Goal: Use online tool/utility: Utilize a website feature to perform a specific function

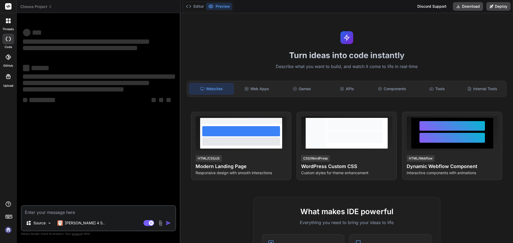
click at [6, 231] on img at bounding box center [8, 230] width 9 height 9
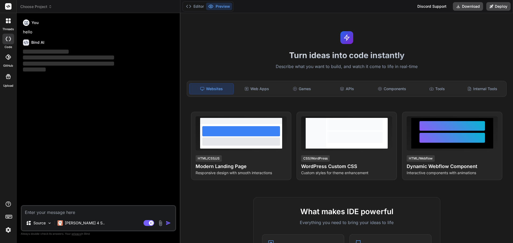
type textarea "x"
click at [51, 5] on icon at bounding box center [50, 7] width 4 height 4
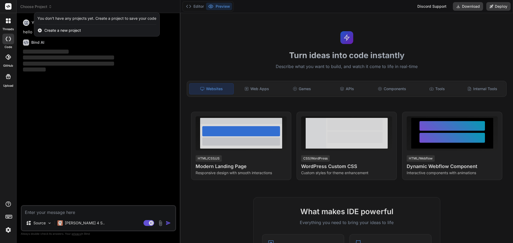
click at [72, 163] on div at bounding box center [256, 121] width 513 height 243
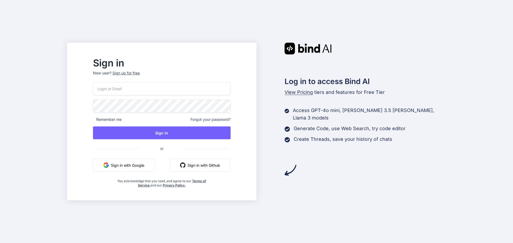
type input "angelotwc@gmail.com"
click at [163, 89] on input "angelotwc@gmail.com" at bounding box center [162, 88] width 138 height 13
drag, startPoint x: 185, startPoint y: 71, endPoint x: 186, endPoint y: 76, distance: 5.4
click at [185, 71] on p "New user? Sign up for free" at bounding box center [162, 77] width 138 height 12
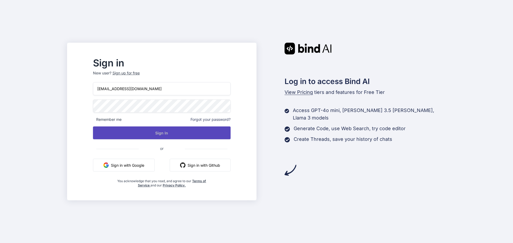
click at [182, 133] on button "Sign In" at bounding box center [162, 133] width 138 height 13
click at [174, 134] on button "Sign In" at bounding box center [162, 133] width 138 height 13
type input "angelotwc@gmail.com"
click at [177, 134] on button "Sign In" at bounding box center [162, 133] width 138 height 13
click at [176, 132] on button "Sign In" at bounding box center [162, 133] width 138 height 13
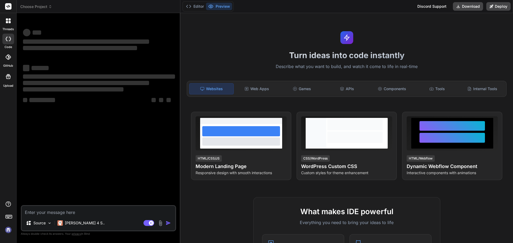
click at [8, 232] on img at bounding box center [8, 230] width 9 height 9
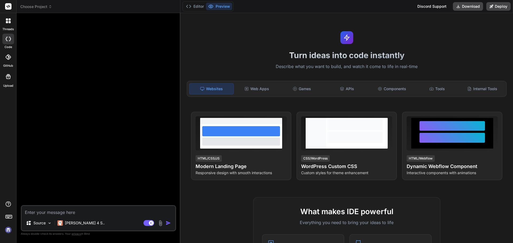
type textarea "x"
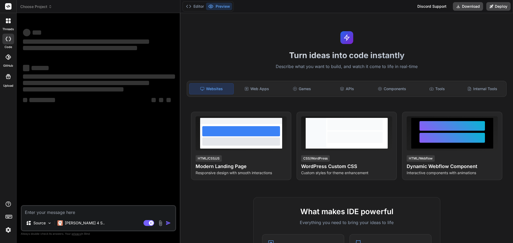
click at [6, 232] on img at bounding box center [8, 230] width 9 height 9
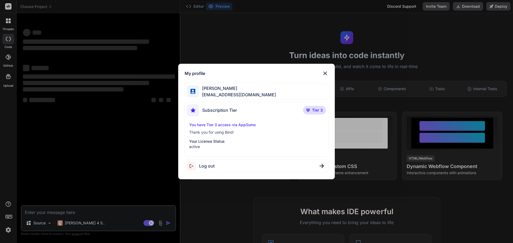
click at [122, 123] on div "My profile [PERSON_NAME] [PERSON_NAME][EMAIL_ADDRESS][DOMAIN_NAME] Subscription…" at bounding box center [256, 121] width 513 height 243
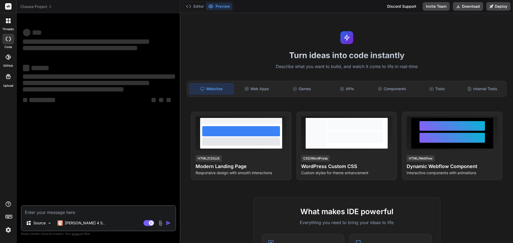
click at [46, 7] on span "Choose Project" at bounding box center [36, 6] width 32 height 5
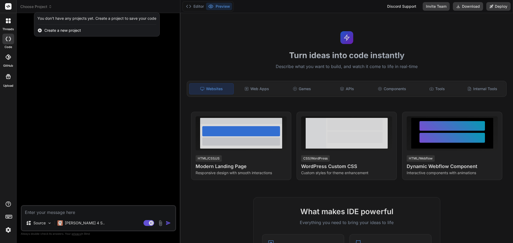
click at [111, 56] on div at bounding box center [256, 121] width 513 height 243
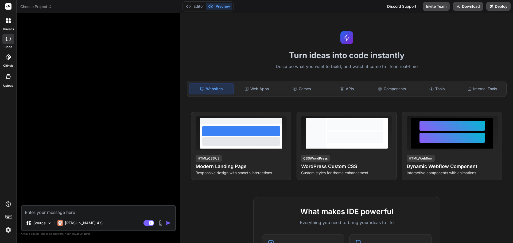
click at [9, 18] on icon at bounding box center [8, 20] width 5 height 5
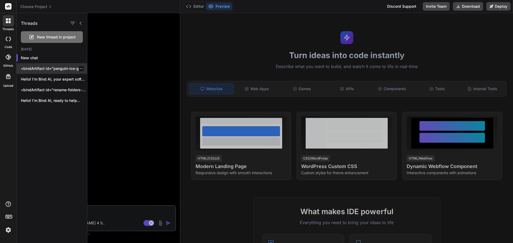
click at [41, 69] on p "<bindArtifact id="penguin-ice-game" title="Jogo do Pinguim no Gelo">..." at bounding box center [54, 68] width 66 height 5
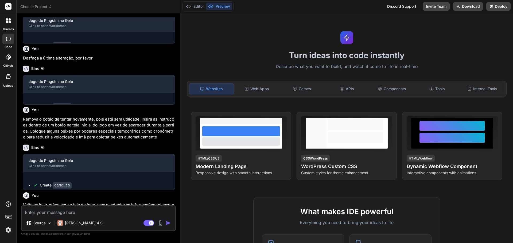
scroll to position [147, 0]
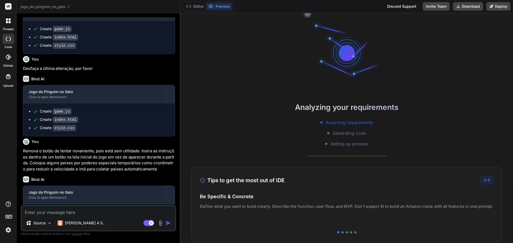
click at [9, 19] on icon at bounding box center [10, 19] width 2 height 2
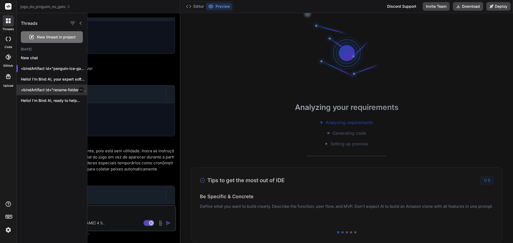
click at [50, 92] on p "<bindArtifact id="rename-folders-script" title="Script de Renomeação de Pastas"…" at bounding box center [54, 89] width 66 height 5
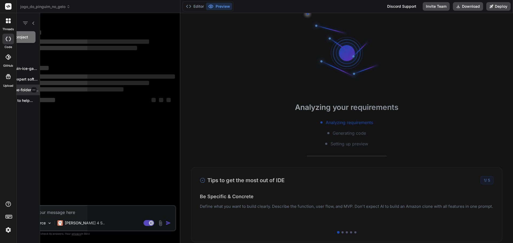
scroll to position [0, 0]
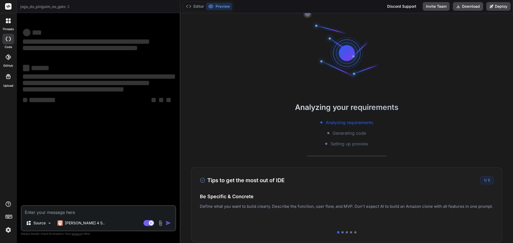
click at [63, 7] on span "jogo_do_pinguim_no_gelo" at bounding box center [45, 6] width 50 height 5
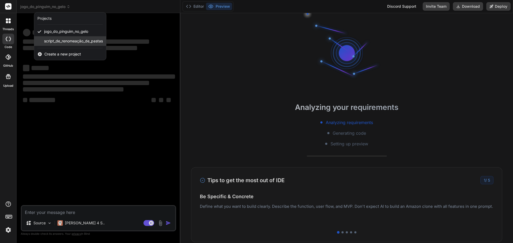
click at [69, 43] on span "script_de_renomeação_de_pastas" at bounding box center [73, 40] width 59 height 5
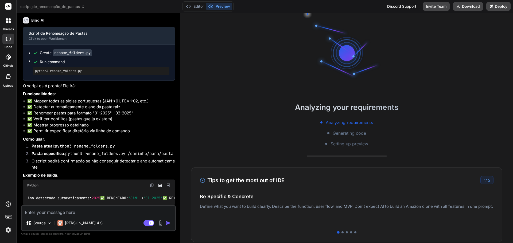
scroll to position [81, 0]
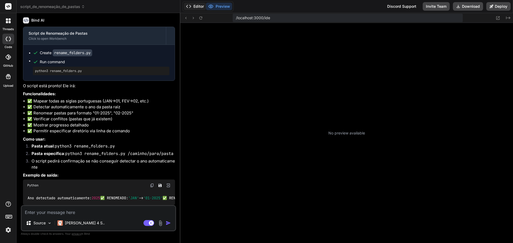
click at [194, 6] on button "Editor" at bounding box center [195, 6] width 22 height 7
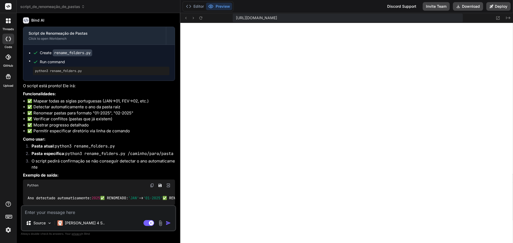
scroll to position [270, 0]
click at [76, 49] on code "rename_folders.py" at bounding box center [73, 52] width 40 height 7
click at [77, 49] on code "rename_folders.py" at bounding box center [73, 52] width 40 height 7
click at [194, 7] on button "Editor" at bounding box center [195, 6] width 22 height 7
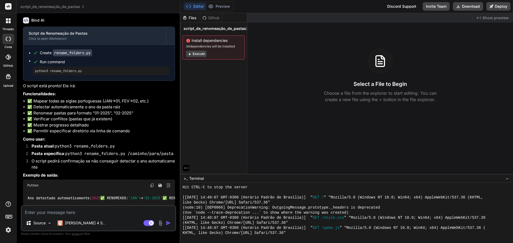
click at [202, 26] on span "script_de_renomeação_de_pastas" at bounding box center [214, 28] width 62 height 5
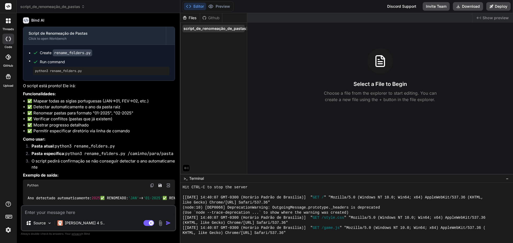
click at [205, 29] on span "script_de_renomeação_de_pastas" at bounding box center [214, 28] width 62 height 5
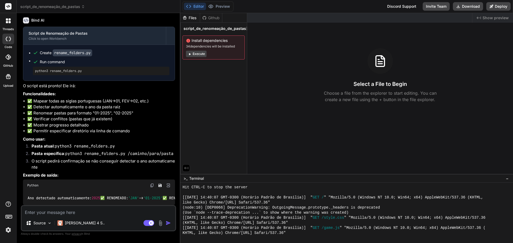
click at [205, 29] on span "script_de_renomeação_de_pastas" at bounding box center [214, 28] width 62 height 5
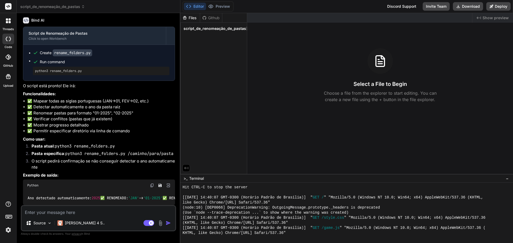
click at [205, 29] on span "script_de_renomeação_de_pastas" at bounding box center [214, 28] width 62 height 5
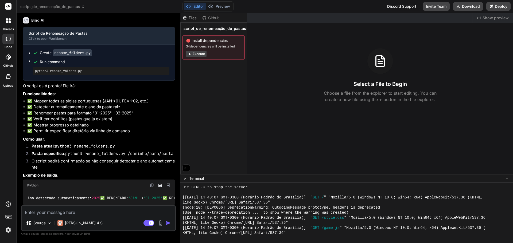
click at [198, 54] on button "Execute" at bounding box center [196, 54] width 21 height 6
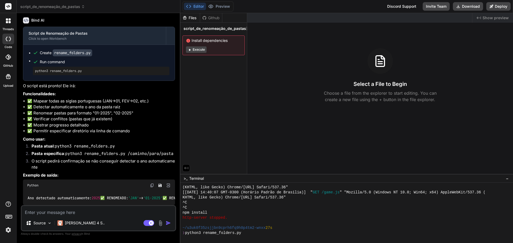
scroll to position [294, 0]
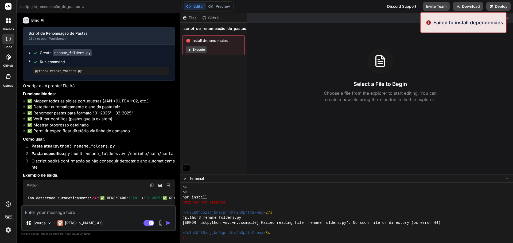
click at [492, 20] on p "Failed to install dependencies" at bounding box center [468, 22] width 70 height 7
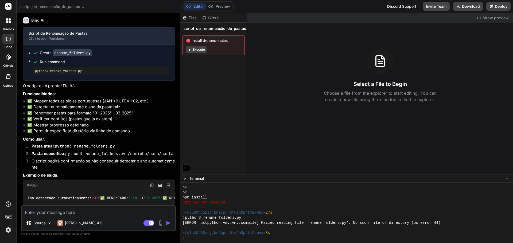
click at [194, 50] on button "Execute" at bounding box center [196, 49] width 21 height 6
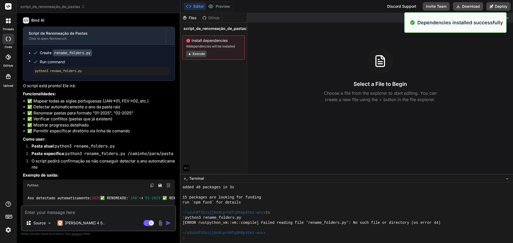
scroll to position [375, 0]
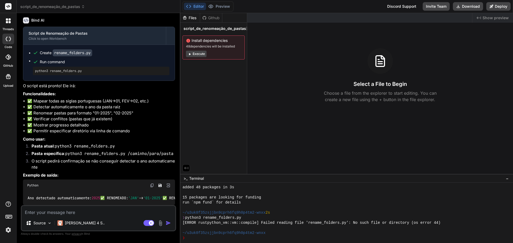
click at [191, 18] on div "Files" at bounding box center [189, 17] width 19 height 5
click at [198, 29] on span "script_de_renomeação_de_pastas" at bounding box center [214, 28] width 62 height 5
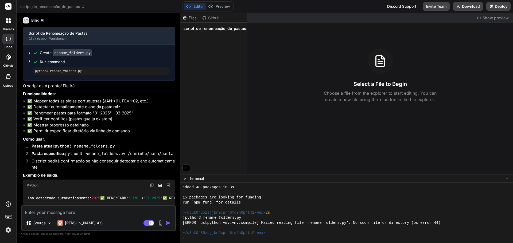
click at [198, 29] on span "script_de_renomeação_de_pastas" at bounding box center [214, 28] width 62 height 5
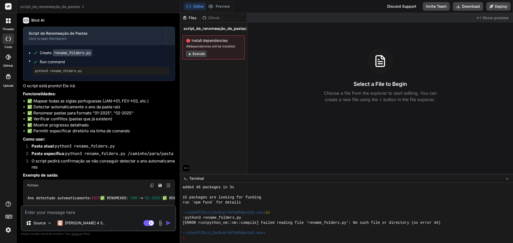
click at [198, 29] on span "script_de_renomeação_de_pastas" at bounding box center [214, 28] width 62 height 5
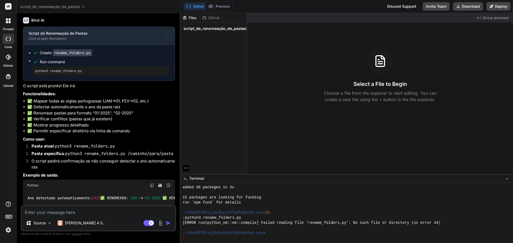
click at [198, 29] on span "script_de_renomeação_de_pastas" at bounding box center [214, 28] width 62 height 5
drag, startPoint x: 196, startPoint y: 26, endPoint x: 198, endPoint y: 29, distance: 3.5
click at [198, 29] on span "script_de_renomeação_de_pastas" at bounding box center [214, 28] width 62 height 5
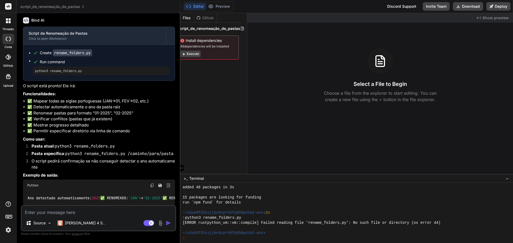
scroll to position [0, 22]
click at [225, 28] on icon at bounding box center [226, 28] width 4 height 4
click at [231, 29] on icon at bounding box center [233, 28] width 4 height 4
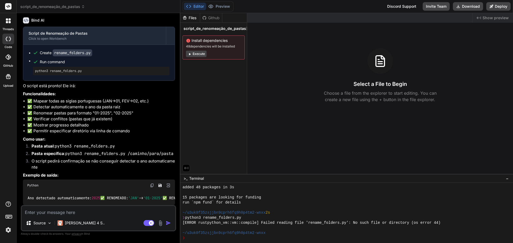
click at [196, 54] on button "Execute" at bounding box center [196, 54] width 21 height 6
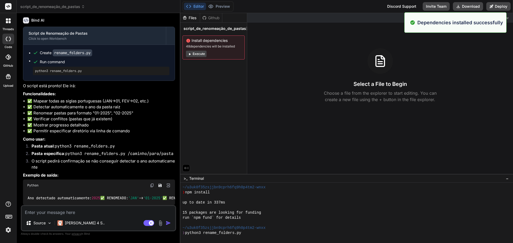
scroll to position [457, 0]
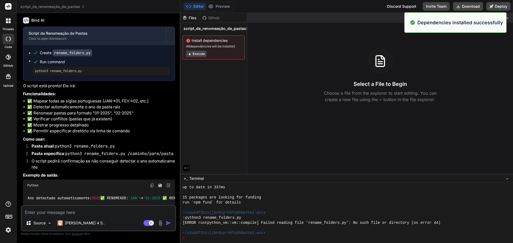
click at [210, 17] on div "Github" at bounding box center [211, 17] width 22 height 5
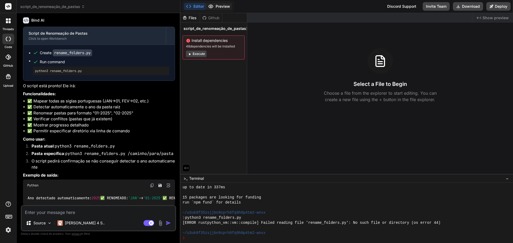
click at [220, 8] on button "Preview" at bounding box center [219, 6] width 26 height 7
click at [216, 99] on div "Files Github script_de_renomeação_de_pastas Install dependencies 48 dependencie…" at bounding box center [213, 93] width 67 height 161
click at [198, 54] on button "Execute" at bounding box center [196, 54] width 21 height 6
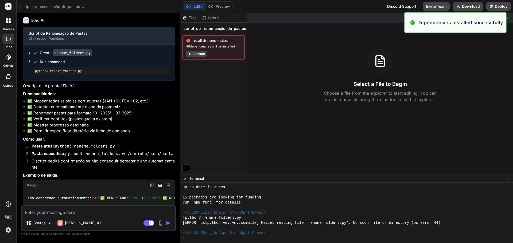
scroll to position [538, 0]
click at [197, 56] on button "Execute" at bounding box center [196, 54] width 21 height 6
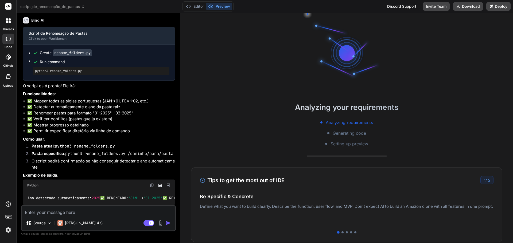
scroll to position [599, 0]
type textarea "x"
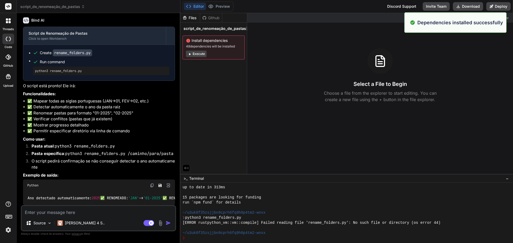
scroll to position [619, 0]
click at [225, 74] on div "Files Github script_de_renomeação_de_pastas Install dependencies 48 dependencie…" at bounding box center [213, 93] width 67 height 161
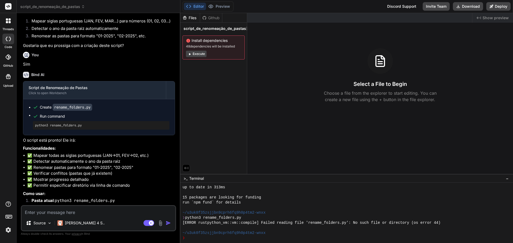
scroll to position [270, 0]
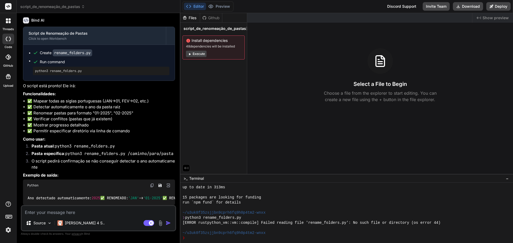
click at [201, 8] on button "Editor" at bounding box center [195, 6] width 22 height 7
click at [198, 5] on button "Editor" at bounding box center [195, 6] width 22 height 7
click at [198, 6] on button "Editor" at bounding box center [195, 6] width 22 height 7
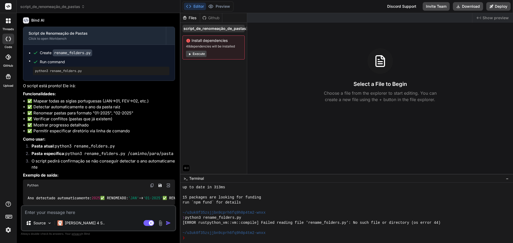
click at [212, 26] on span "script_de_renomeação_de_pastas" at bounding box center [214, 28] width 62 height 5
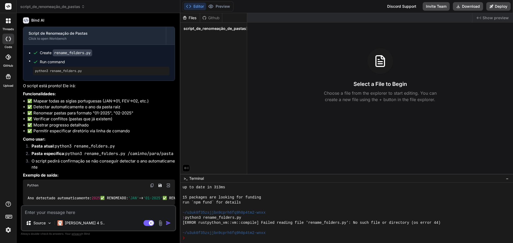
click at [212, 26] on span "script_de_renomeação_de_pastas" at bounding box center [214, 28] width 62 height 5
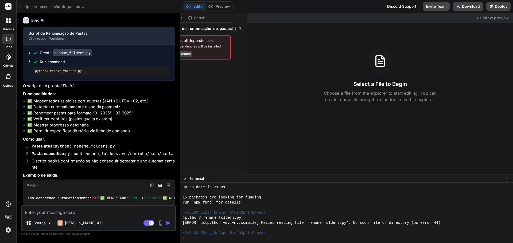
scroll to position [0, 22]
click at [239, 29] on icon at bounding box center [239, 28] width 4 height 4
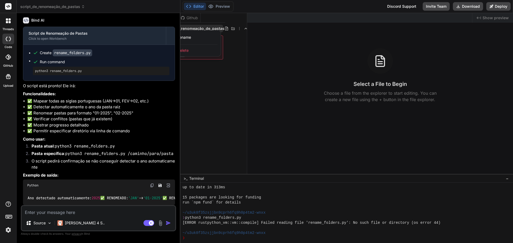
click at [204, 51] on div "Delete" at bounding box center [193, 51] width 53 height 12
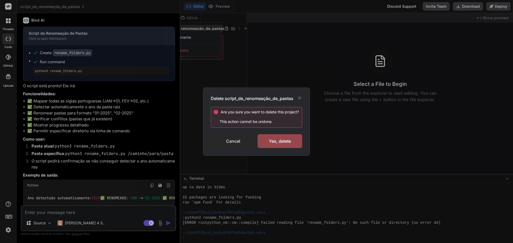
click at [229, 141] on div "Cancel" at bounding box center [233, 141] width 45 height 14
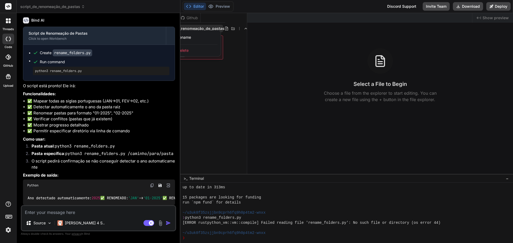
click at [99, 128] on li "✅ Permitir especificar diretório via linha de comando" at bounding box center [101, 131] width 148 height 6
click at [92, 211] on textarea at bounding box center [99, 211] width 154 height 10
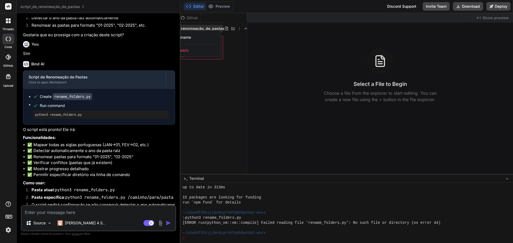
scroll to position [190, 0]
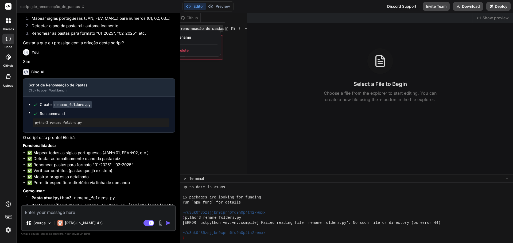
click at [64, 108] on code "rename_folders.py" at bounding box center [73, 104] width 40 height 7
click at [100, 127] on div "python3 rename_folders.py" at bounding box center [101, 123] width 136 height 9
click at [57, 125] on pre "python3 rename_folders.py" at bounding box center [101, 123] width 132 height 4
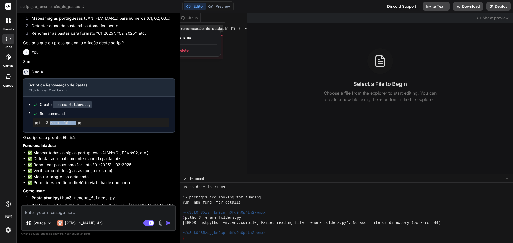
click at [57, 125] on pre "python3 rename_folders.py" at bounding box center [101, 123] width 132 height 4
click at [87, 132] on div "Create rename_folders.py Run command python3 rename_folders.py" at bounding box center [98, 115] width 151 height 36
click at [40, 75] on h6 "Bind AI" at bounding box center [37, 71] width 13 height 5
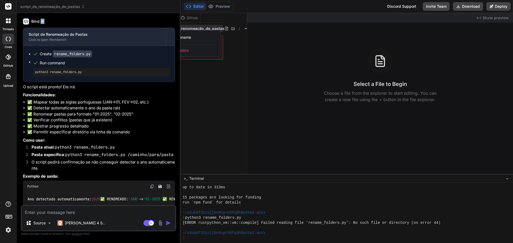
scroll to position [270, 0]
click at [75, 203] on div "Ano detectado automaticamente: 2025 ✅ RENOMEADO: 'JAN' -> '01-2025' ✅ RENOMEADO…" at bounding box center [99, 198] width 152 height 14
click at [77, 210] on textarea at bounding box center [99, 211] width 154 height 10
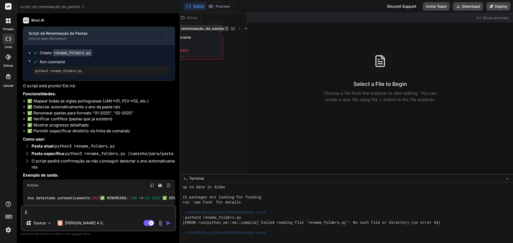
type textarea "E"
type textarea "x"
type textarea "r"
type textarea "x"
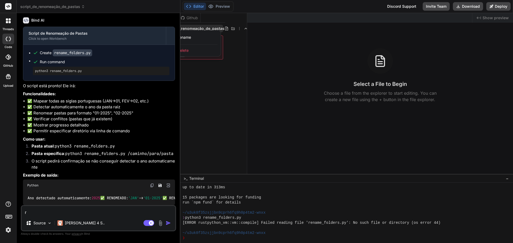
type textarea "re"
type textarea "x"
type textarea "rev"
type textarea "x"
type textarea "revi"
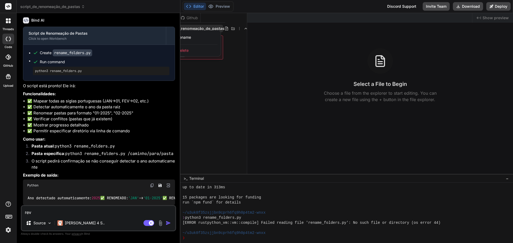
type textarea "x"
type textarea "revis"
type textarea "x"
type textarea "revisa"
type textarea "x"
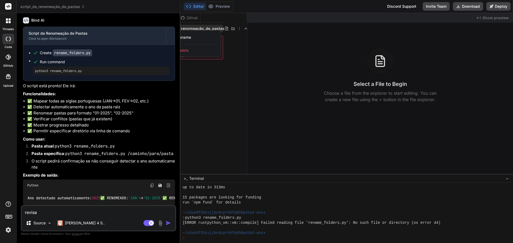
type textarea "revisar"
type textarea "x"
type textarea "revisar"
type textarea "x"
type textarea "revisar c"
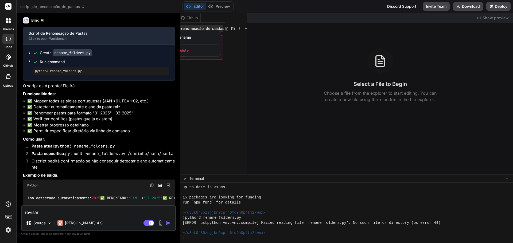
type textarea "x"
type textarea "revisar có"
type textarea "x"
type textarea "revisar cód"
type textarea "x"
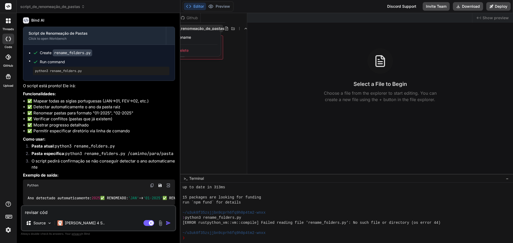
type textarea "revisar códi"
type textarea "x"
type textarea "revisar códig"
type textarea "x"
type textarea "revisar código"
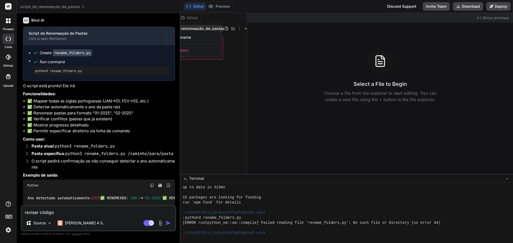
type textarea "x"
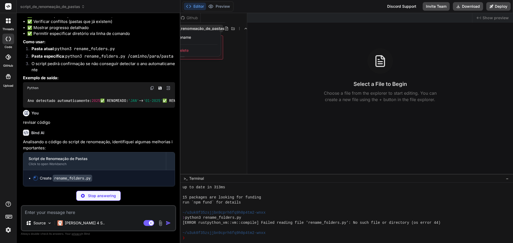
scroll to position [367, 0]
drag, startPoint x: 205, startPoint y: 173, endPoint x: 188, endPoint y: 173, distance: 16.8
click at [188, 173] on div at bounding box center [346, 128] width 332 height 230
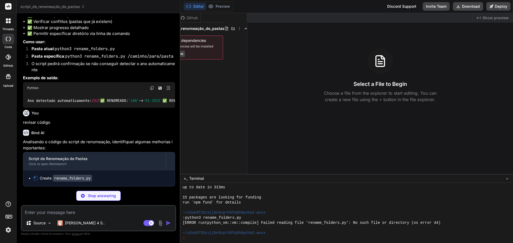
drag, startPoint x: 208, startPoint y: 153, endPoint x: 203, endPoint y: 153, distance: 4.5
click at [203, 153] on div "Files Github script_de_renomeação_de_pastas Install dependencies 48 dependencie…" at bounding box center [213, 93] width 67 height 161
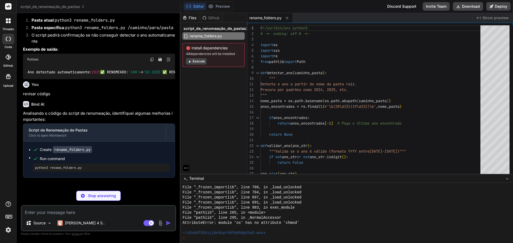
scroll to position [746, 0]
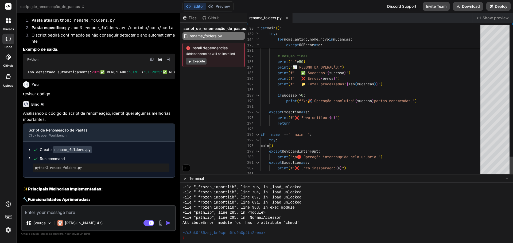
type textarea "x"
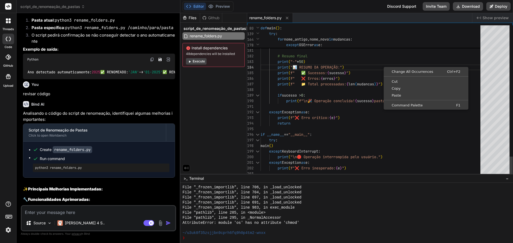
scroll to position [0, 0]
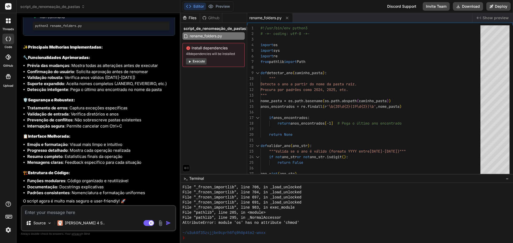
scroll to position [538, 0]
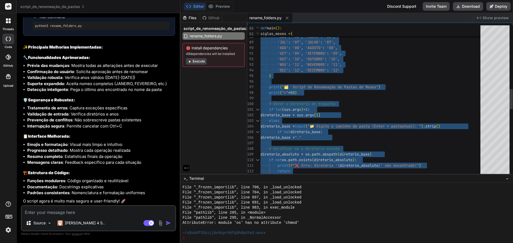
type textarea "#!/usr/bin/env python3 # -*- coding: utf-8 -*- import os import sys import re f…"
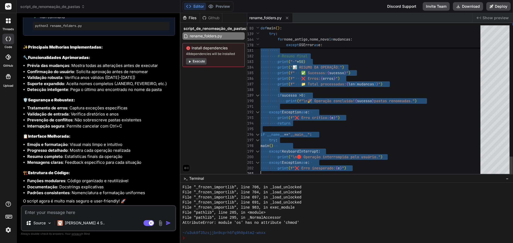
drag, startPoint x: 261, startPoint y: 28, endPoint x: 428, endPoint y: 237, distance: 267.6
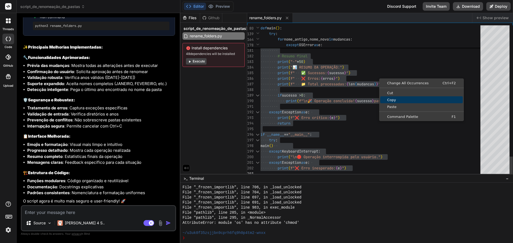
click at [393, 99] on span "Copy" at bounding box center [421, 99] width 83 height 3
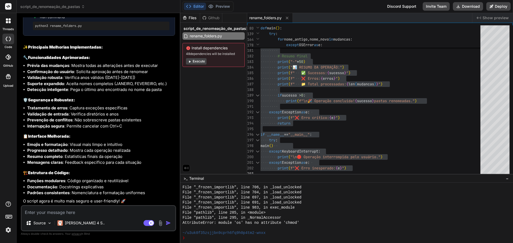
click at [68, 123] on li "Prevenção de conflitos : Não sobrescreve pastas existentes" at bounding box center [101, 120] width 148 height 6
click at [79, 8] on span "script_de_renomeação_de_pastas" at bounding box center [52, 6] width 65 height 5
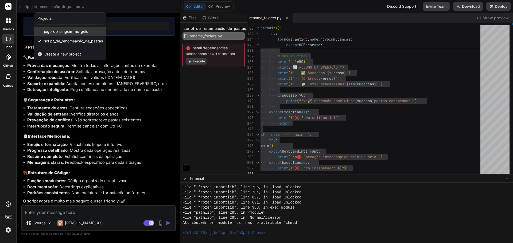
click at [77, 32] on span "jogo_do_pinguim_no_gelo" at bounding box center [66, 31] width 44 height 5
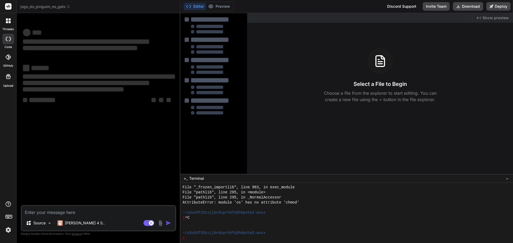
scroll to position [766, 0]
click at [56, 5] on span "jogo_do_pinguim_no_gelo" at bounding box center [45, 6] width 50 height 5
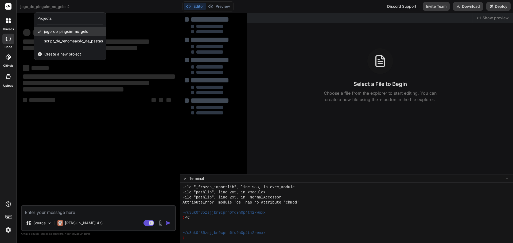
click at [63, 31] on span "jogo_do_pinguim_no_gelo" at bounding box center [66, 31] width 44 height 5
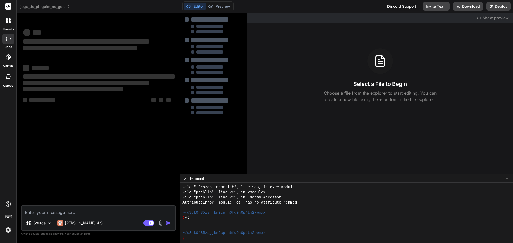
type textarea "x"
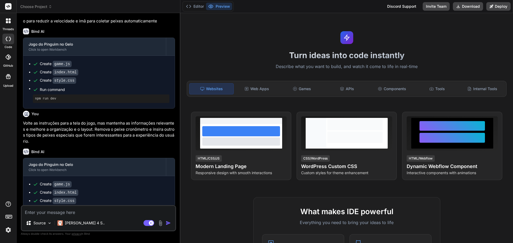
scroll to position [319, 0]
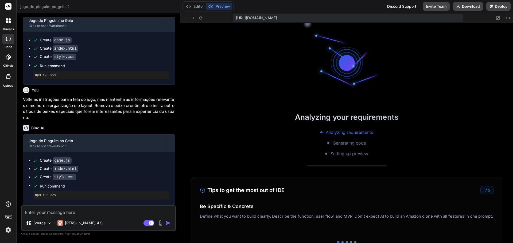
type textarea "x"
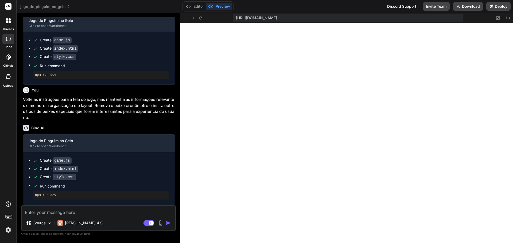
click at [91, 212] on textarea at bounding box center [99, 211] width 154 height 10
type textarea "re"
type textarea "x"
type textarea "rev"
type textarea "x"
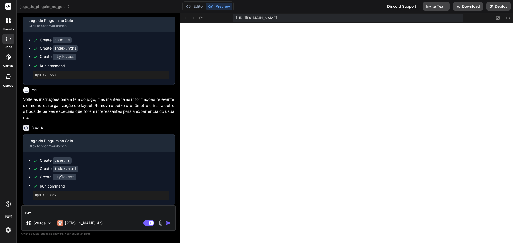
type textarea "revi"
type textarea "x"
type textarea "revis"
type textarea "x"
type textarea "revisa"
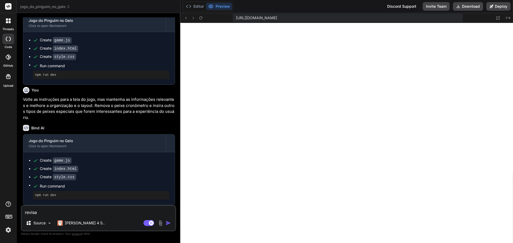
type textarea "x"
type textarea "revisar"
type textarea "x"
type textarea "revisar,"
type textarea "x"
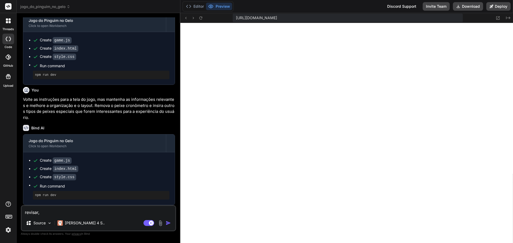
type textarea "revisar,"
type textarea "x"
type textarea "revisar, o"
type textarea "x"
type textarea "revisar, ot"
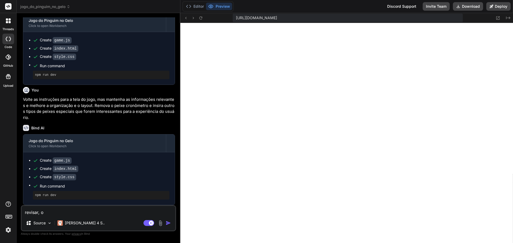
type textarea "x"
type textarea "revisar, oti"
type textarea "x"
type textarea "revisar, otim"
type textarea "x"
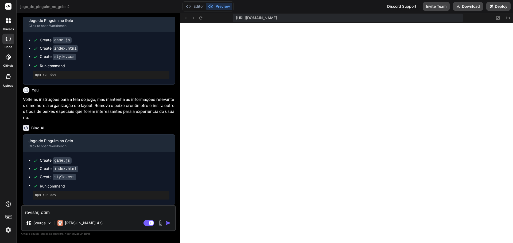
type textarea "revisar, otimi"
type textarea "x"
type textarea "revisar, otimiz"
type textarea "x"
type textarea "revisar, otimiza"
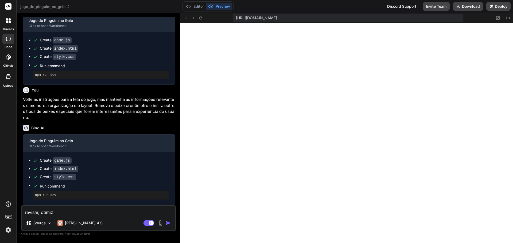
type textarea "x"
type textarea "revisar, otimizar"
type textarea "x"
type textarea "revisar, otimizar"
type textarea "x"
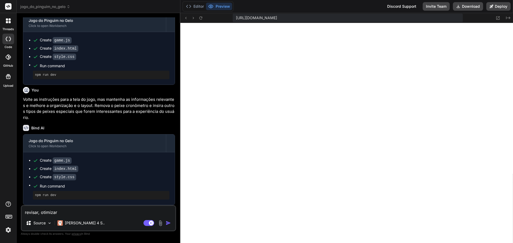
type textarea "revisar, otimizar e"
type textarea "x"
type textarea "revisar, otimizar e"
type textarea "x"
type textarea "revisar, otimizar e f"
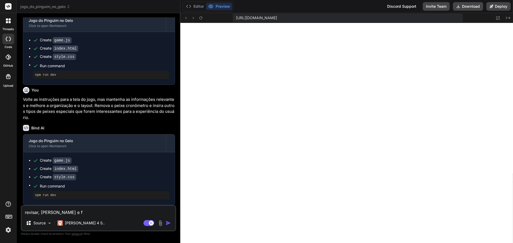
type textarea "x"
type textarea "revisar, otimizar e fa"
type textarea "x"
type textarea "revisar, otimizar e faz"
type textarea "x"
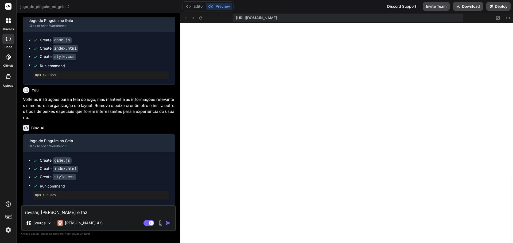
type textarea "revisar, otimizar e faze"
type textarea "x"
type textarea "revisar, otimizar e fazer"
type textarea "x"
type textarea "revisar, otimizar e fazer"
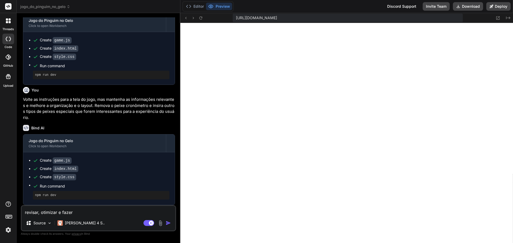
type textarea "x"
type textarea "revisar, otimizar e fazer m"
type textarea "x"
type textarea "revisar, otimizar e fazer me"
type textarea "x"
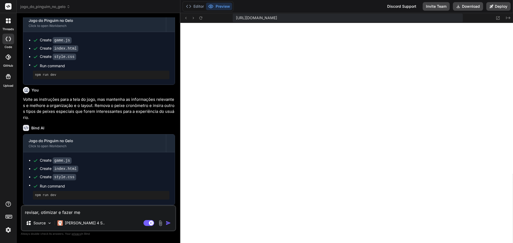
type textarea "revisar, otimizar e fazer mel"
type textarea "x"
type textarea "revisar, otimizar e fazer melh"
type textarea "x"
type textarea "revisar, otimizar e fazer melho"
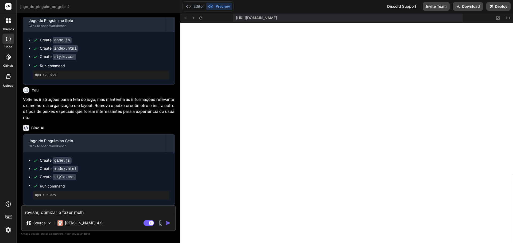
type textarea "x"
type textarea "revisar, otimizar e fazer melhor"
type textarea "x"
type textarea "revisar, otimizar e fazer melhori"
type textarea "x"
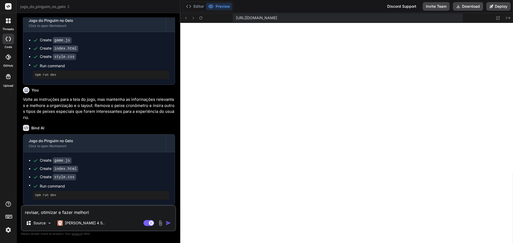
type textarea "revisar, otimizar e fazer melhoria"
type textarea "x"
type textarea "revisar, otimizar e fazer melhorias"
type textarea "x"
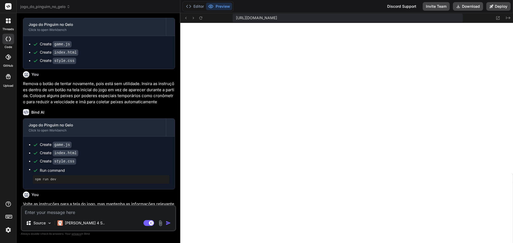
scroll to position [374, 0]
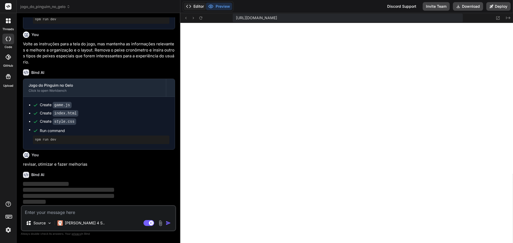
click at [193, 8] on button "Editor" at bounding box center [195, 6] width 22 height 7
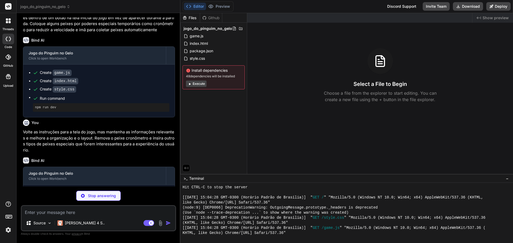
scroll to position [404, 0]
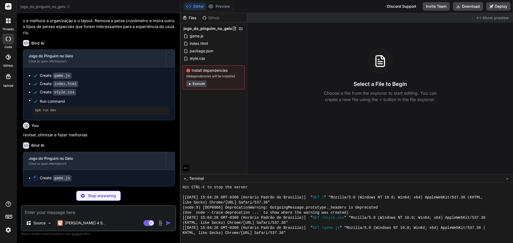
click at [216, 108] on div "Files Github jogo_do_pinguim_no_gelo game.js index.html package.json style.css …" at bounding box center [213, 93] width 67 height 161
click at [207, 110] on div "Files Github jogo_do_pinguim_no_gelo game.js index.html package.json style.css …" at bounding box center [213, 93] width 67 height 161
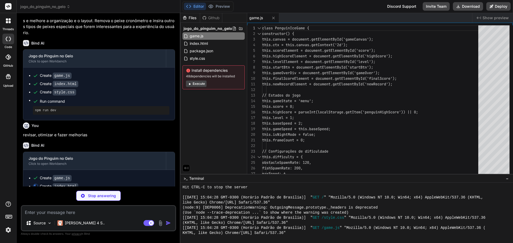
scroll to position [412, 0]
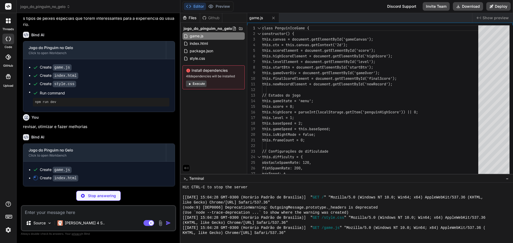
type textarea "x"
type textarea "<script src="game.js"></script> </body> </html>"
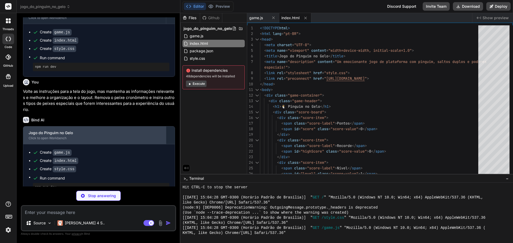
scroll to position [420, 0]
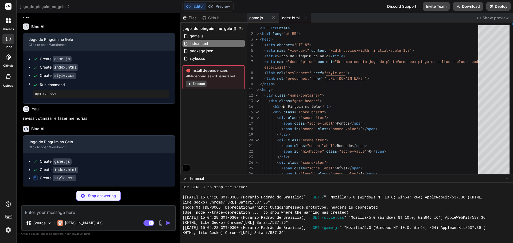
click at [8, 22] on icon at bounding box center [8, 20] width 5 height 5
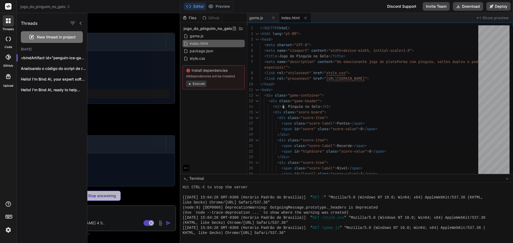
click at [8, 22] on icon at bounding box center [8, 20] width 5 height 5
click at [111, 22] on div at bounding box center [299, 128] width 425 height 230
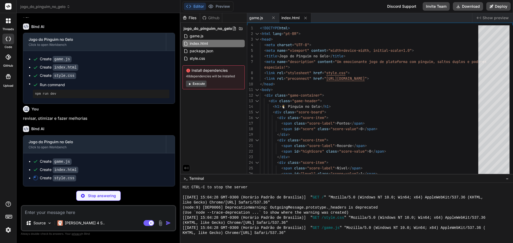
click at [69, 7] on icon at bounding box center [68, 7] width 4 height 4
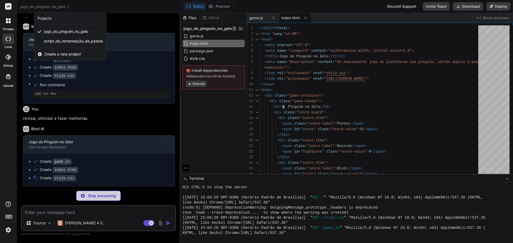
click at [130, 20] on div at bounding box center [256, 121] width 513 height 243
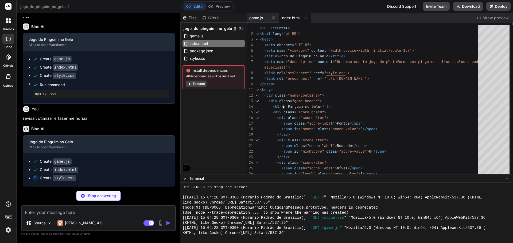
type textarea "x"
type textarea "/* Acessibilidade */ @media (prefers-reduced-motion: reduce) { * { animation-du…"
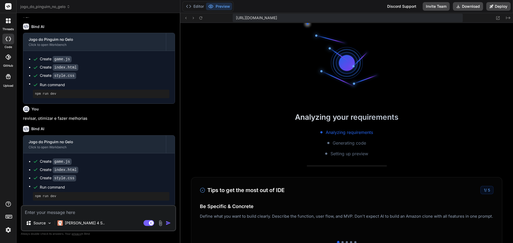
scroll to position [375, 0]
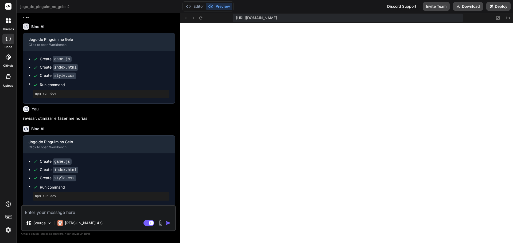
type textarea "x"
click at [468, 6] on button "Download" at bounding box center [468, 6] width 30 height 9
click at [100, 211] on textarea at bounding box center [99, 211] width 154 height 10
click at [100, 215] on textarea at bounding box center [99, 211] width 154 height 10
type textarea "O"
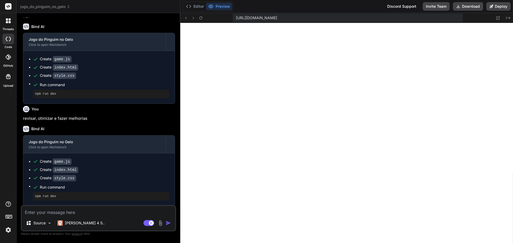
type textarea "x"
type textarea "O"
type textarea "x"
type textarea "O j"
type textarea "x"
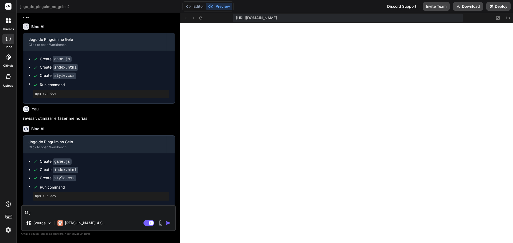
type textarea "O jo"
type textarea "x"
type textarea "O jog"
type textarea "x"
type textarea "O jogo"
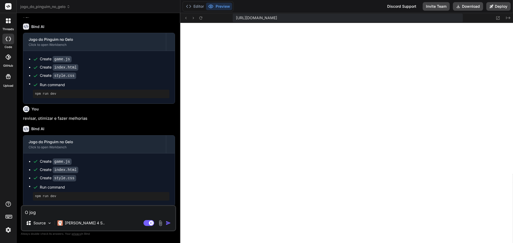
type textarea "x"
type textarea "O jogo"
type textarea "x"
type textarea "O jogo n"
type textarea "x"
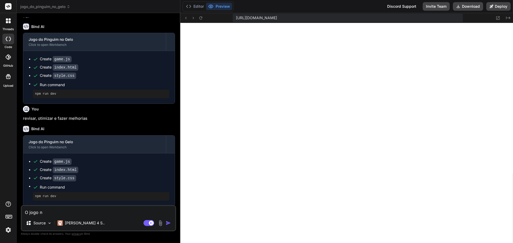
type textarea "O jogo nã"
type textarea "x"
type textarea "O jogo nãp"
type textarea "x"
type textarea "O jogo nã"
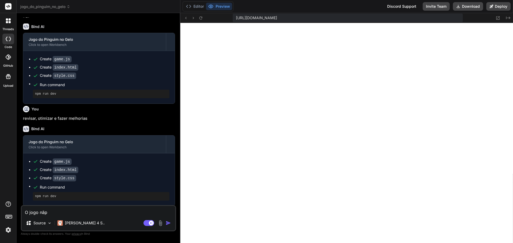
type textarea "x"
type textarea "O jogo não"
type textarea "x"
type textarea "O jogo não"
type textarea "x"
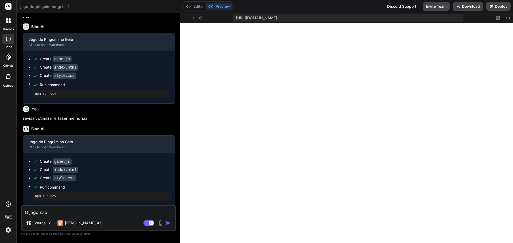
type textarea "O jogo não e"
type textarea "x"
type textarea "O jogo não es"
type textarea "x"
type textarea "O jogo não est"
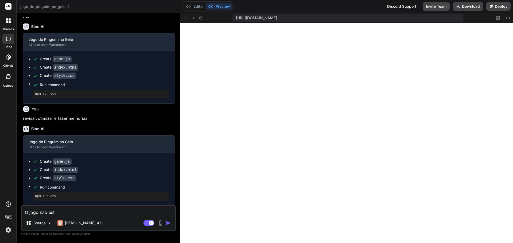
type textarea "x"
type textarea "O jogo não está"
type textarea "x"
type textarea "O jogo não está"
type textarea "x"
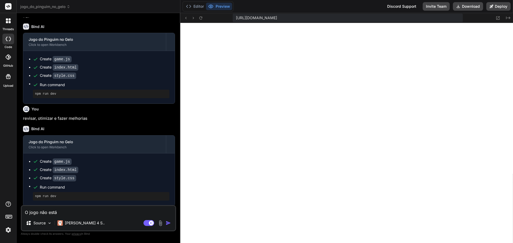
type textarea "O jogo não está f"
type textarea "x"
type textarea "O jogo não está fu"
type textarea "x"
type textarea "O jogo não está fun"
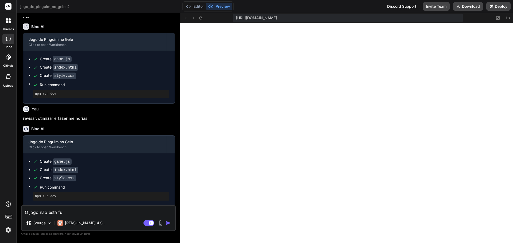
type textarea "x"
type textarea "O jogo não está func"
type textarea "x"
type textarea "O jogo não está funci"
type textarea "x"
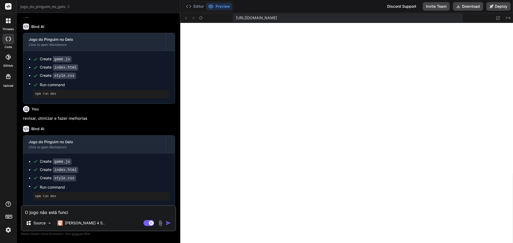
type textarea "O jogo não está funcio"
type textarea "x"
type textarea "O jogo não está funciona"
type textarea "x"
type textarea "O jogo não está funcionan"
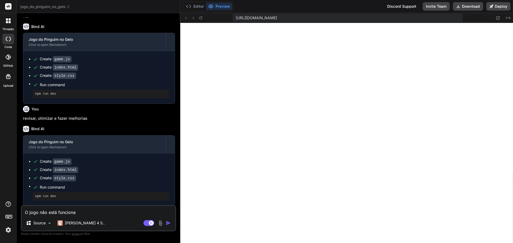
type textarea "x"
type textarea "O jogo não está funcionand"
type textarea "x"
type textarea "O jogo não está funcionando"
type textarea "x"
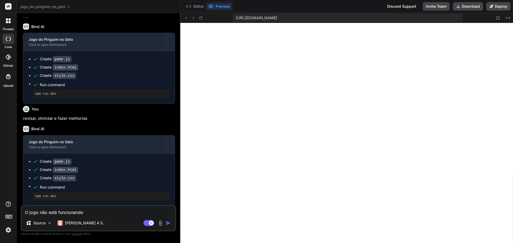
type textarea "O jogo não está funcionandom"
type textarea "x"
type textarea "O jogo não está funcionandoma"
type textarea "x"
type textarea "O jogo não está funcionandomai"
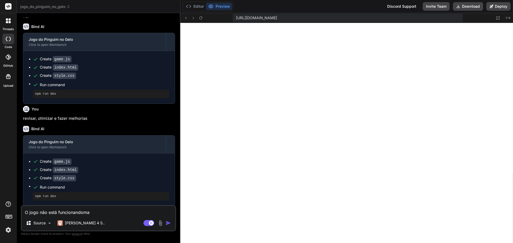
type textarea "x"
type textarea "O jogo não está funcionandomais"
type textarea "x"
type textarea "O jogo não está funcionandomai"
type textarea "x"
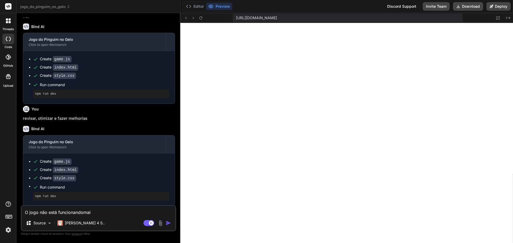
type textarea "O jogo não está funcionandoma"
type textarea "x"
type textarea "O jogo não está funcionandom"
type textarea "x"
type textarea "O jogo não está funcionando"
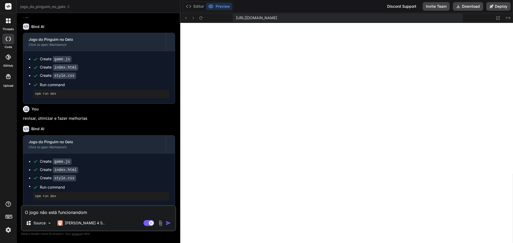
type textarea "x"
type textarea "O jogo não está funcionando"
type textarea "x"
type textarea "O jogo não está funcionando m"
type textarea "x"
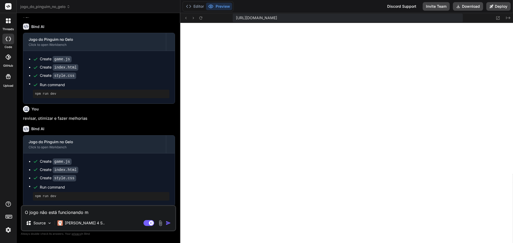
type textarea "O jogo não está funcionando ma"
type textarea "x"
type textarea "O jogo não está funcionando mai"
type textarea "x"
type textarea "O jogo não está funcionando mais"
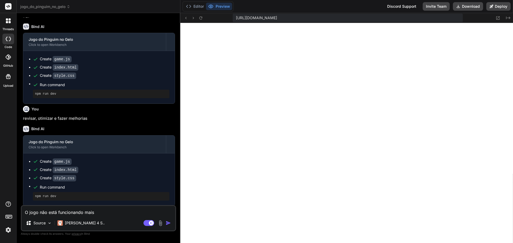
type textarea "x"
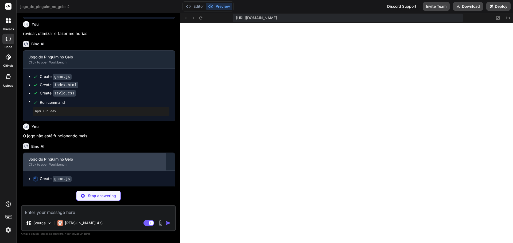
scroll to position [506, 0]
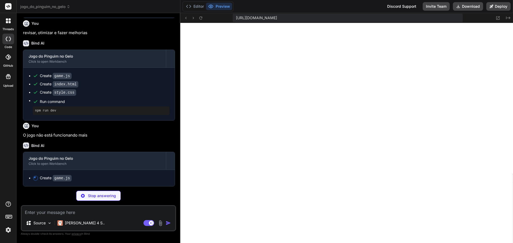
type textarea "x"
type textarea "new PenguinIceGame(); });"
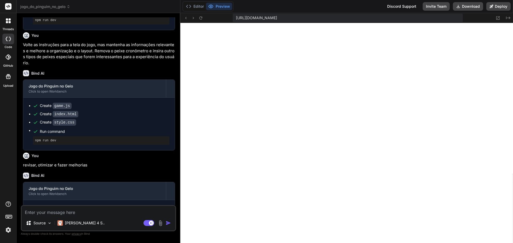
scroll to position [507, 0]
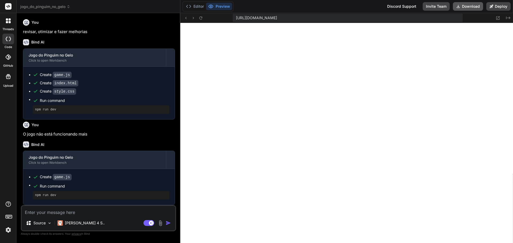
click at [473, 5] on button "Download" at bounding box center [468, 6] width 30 height 9
type textarea "x"
